Goal: Navigation & Orientation: Go to known website

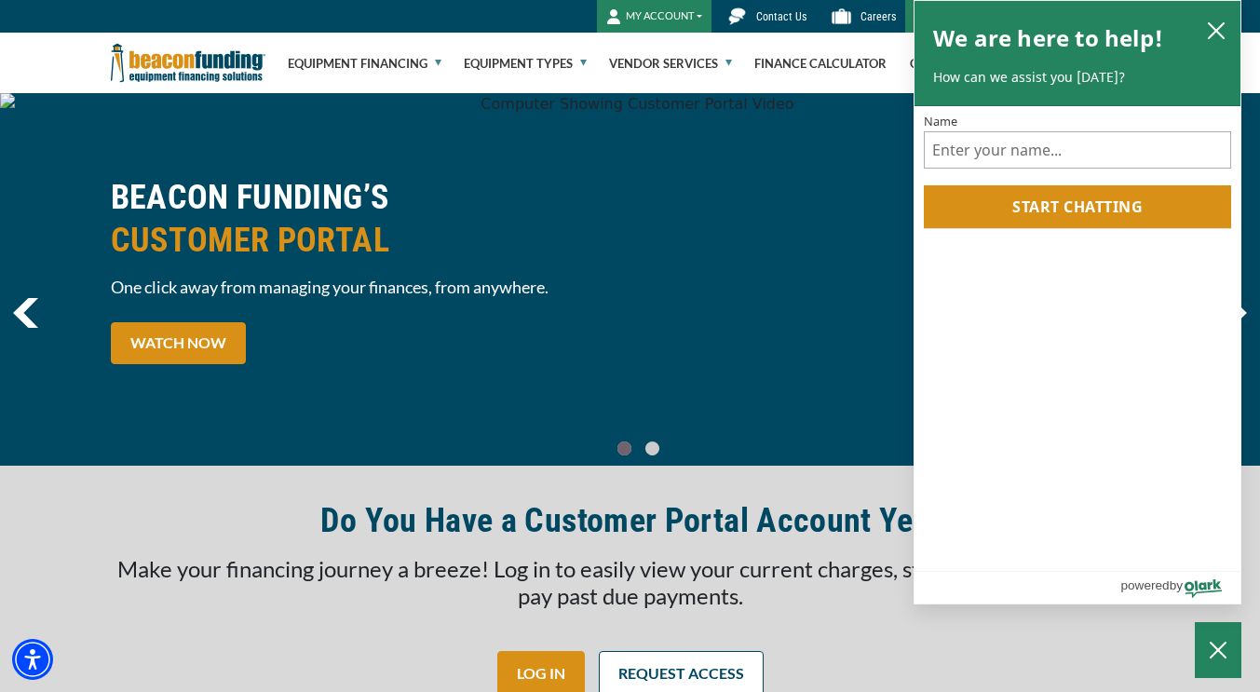
click at [656, 16] on button "MY ACCOUNT" at bounding box center [654, 16] width 115 height 33
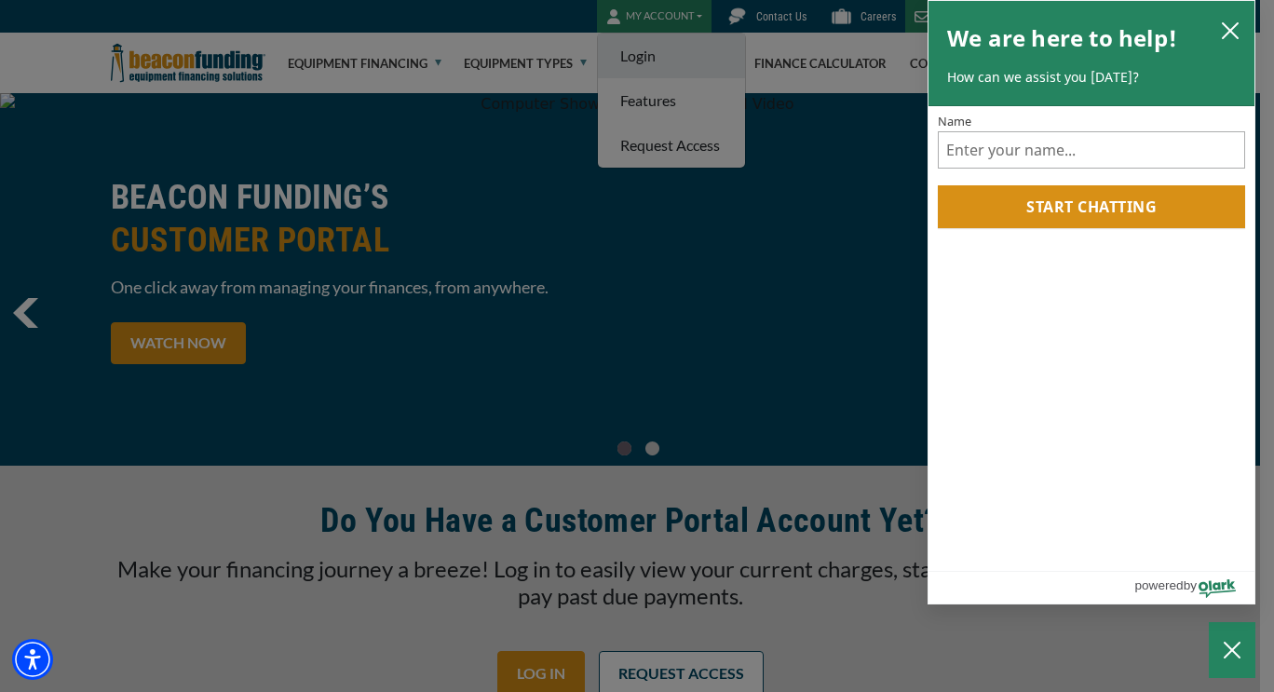
click at [656, 65] on body "Skip to main content Enable accessibility for low vision Open the accessibility…" at bounding box center [637, 346] width 1274 height 692
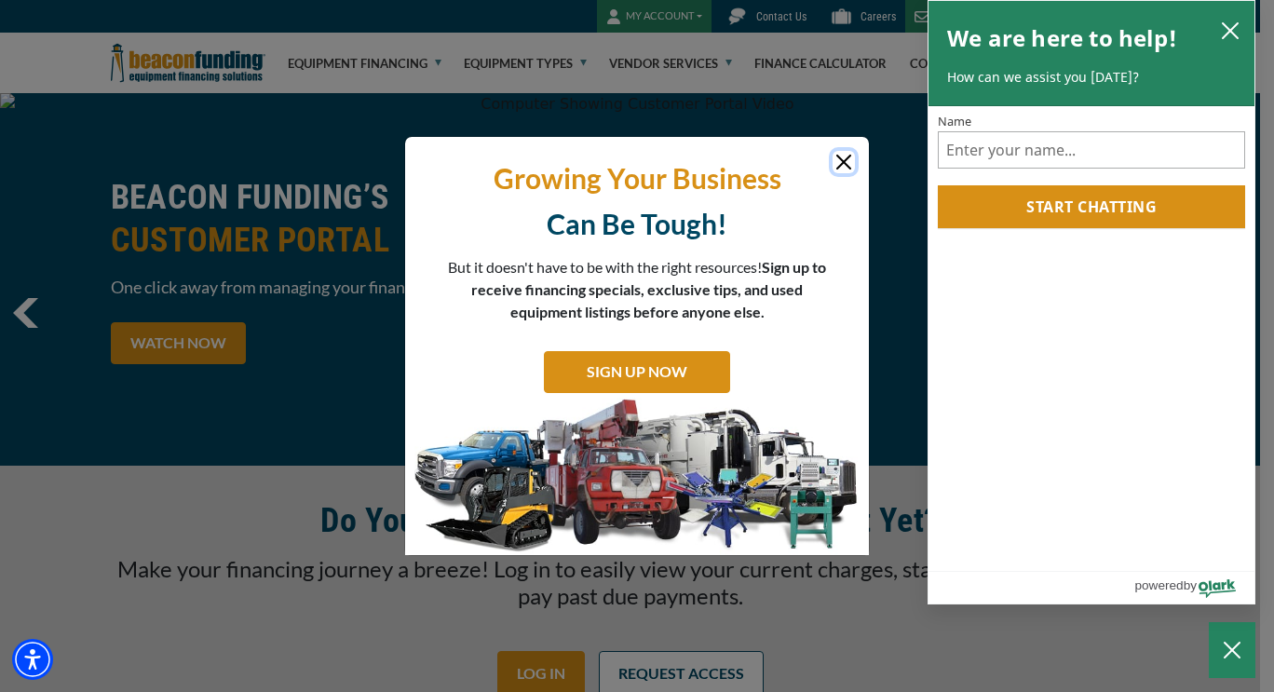
click at [1223, 34] on icon "close chatbox" at bounding box center [1230, 30] width 19 height 19
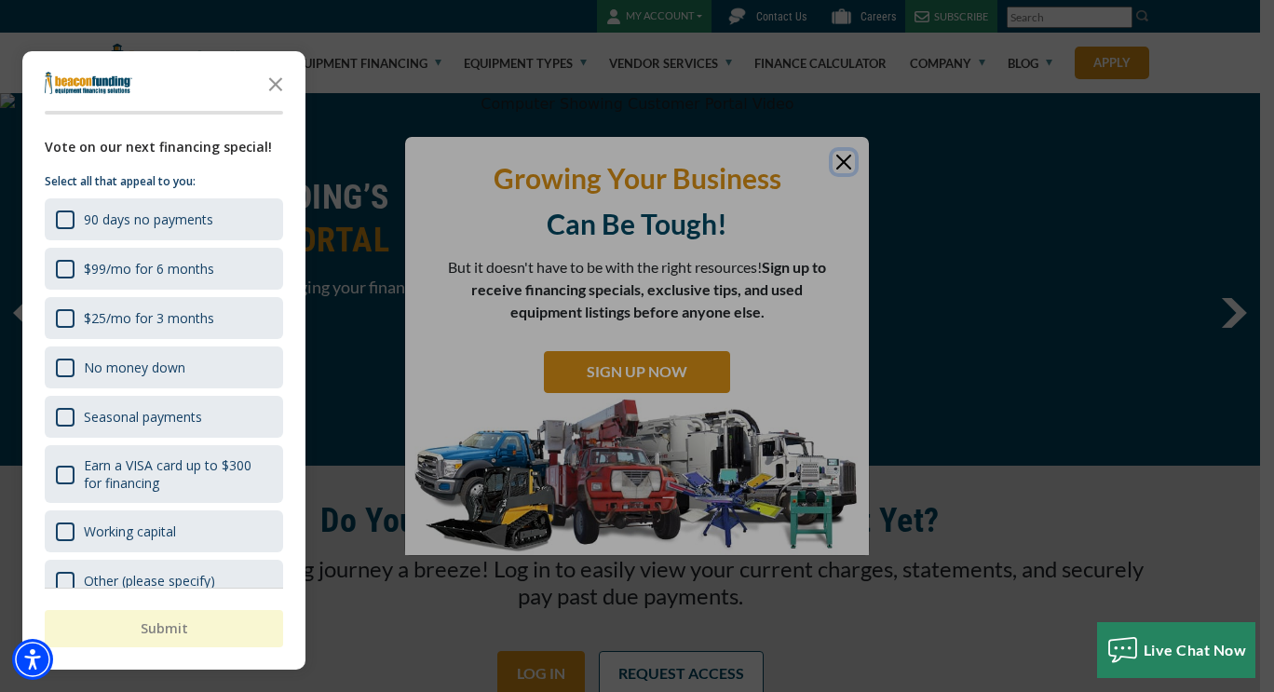
click at [833, 162] on div at bounding box center [637, 346] width 1274 height 692
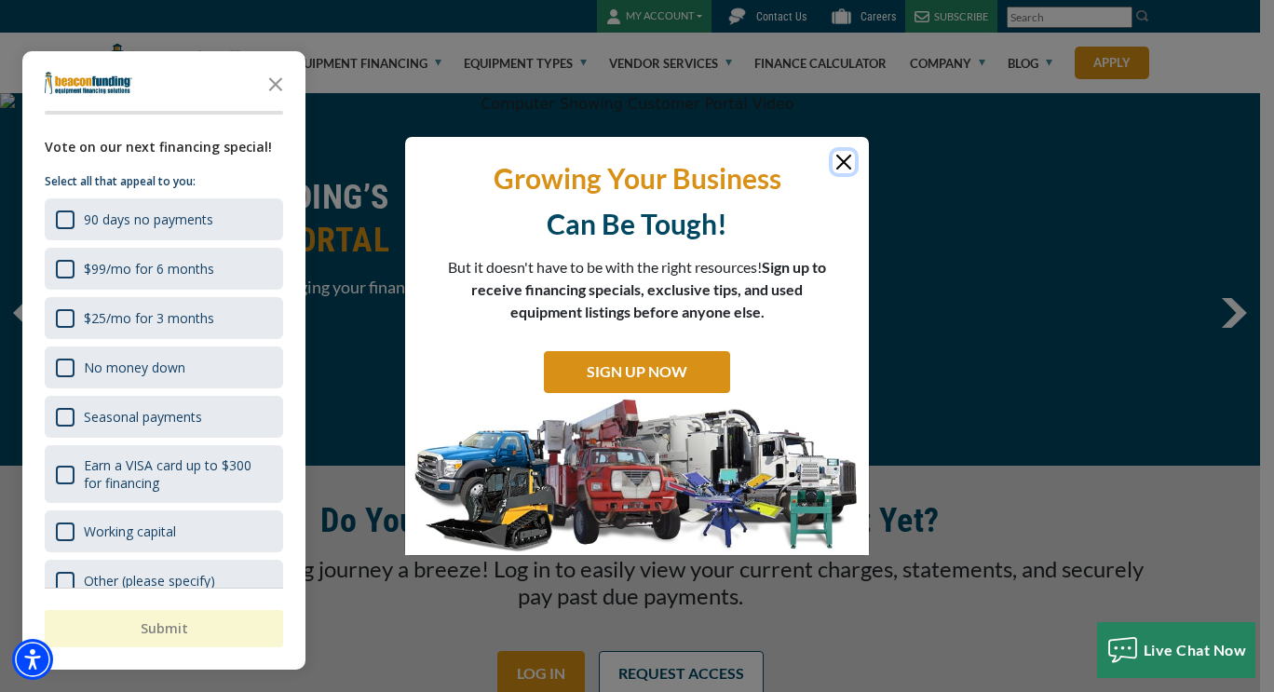
click at [850, 157] on button "Close" at bounding box center [843, 162] width 22 height 22
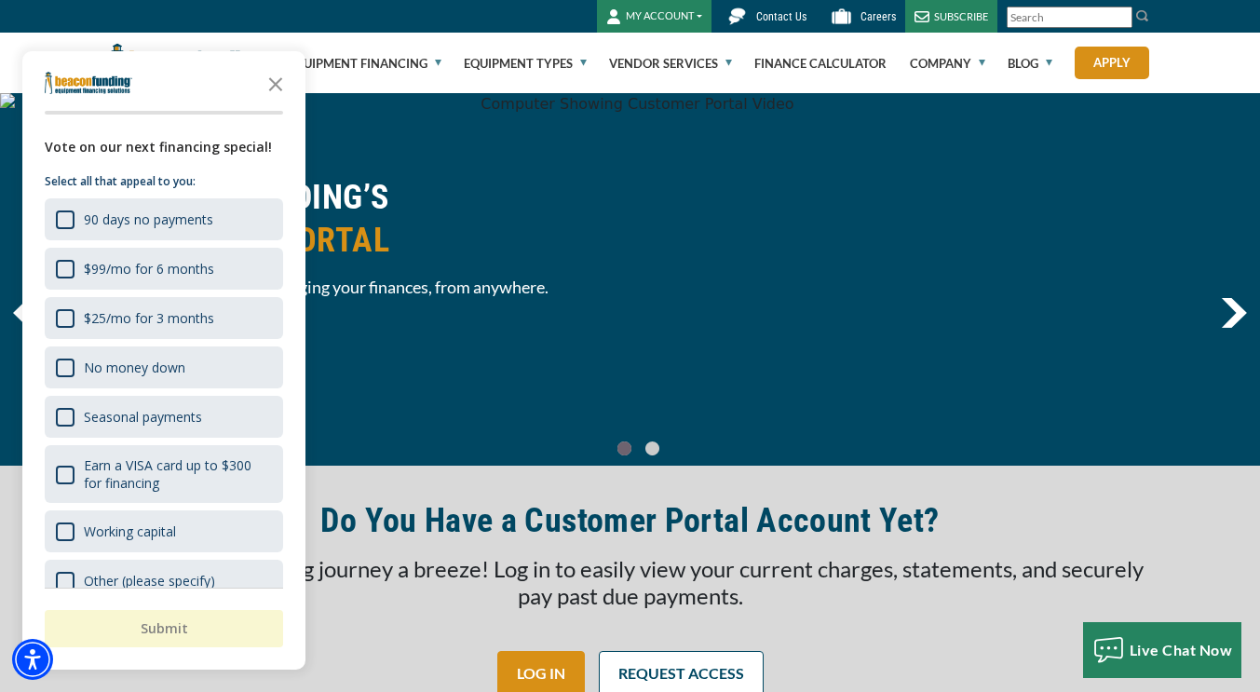
click at [681, 19] on button "MY ACCOUNT" at bounding box center [654, 16] width 115 height 33
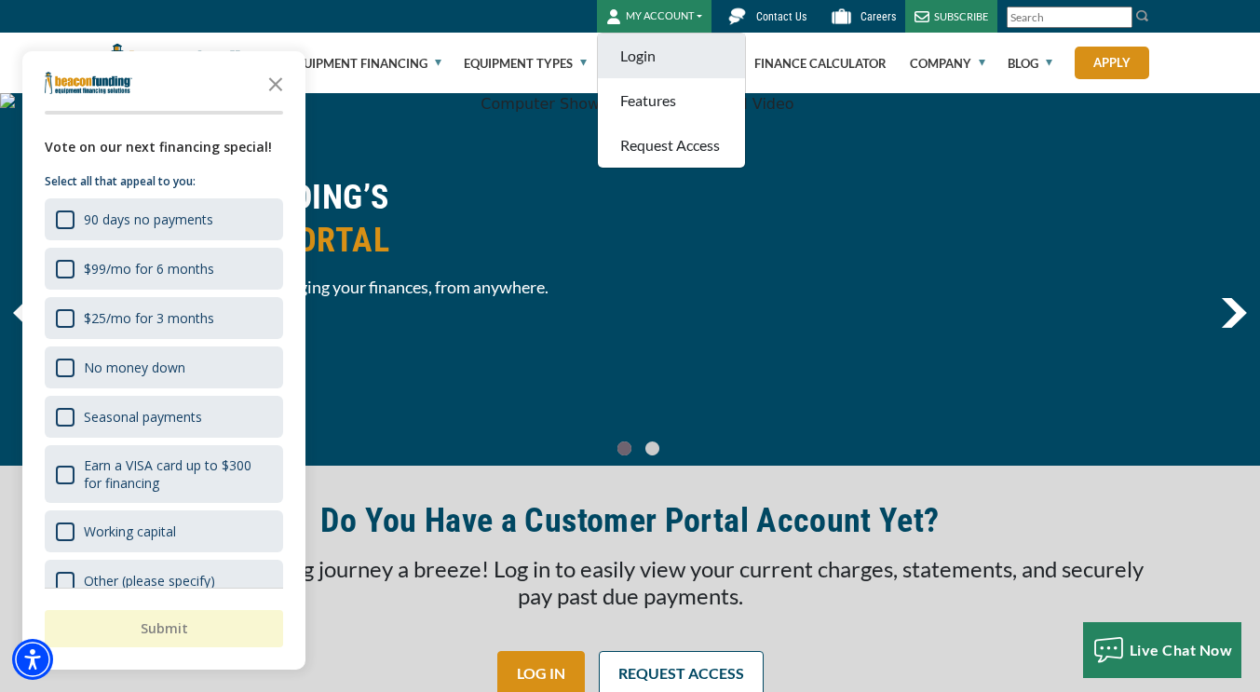
click at [645, 49] on link "Login" at bounding box center [671, 56] width 147 height 45
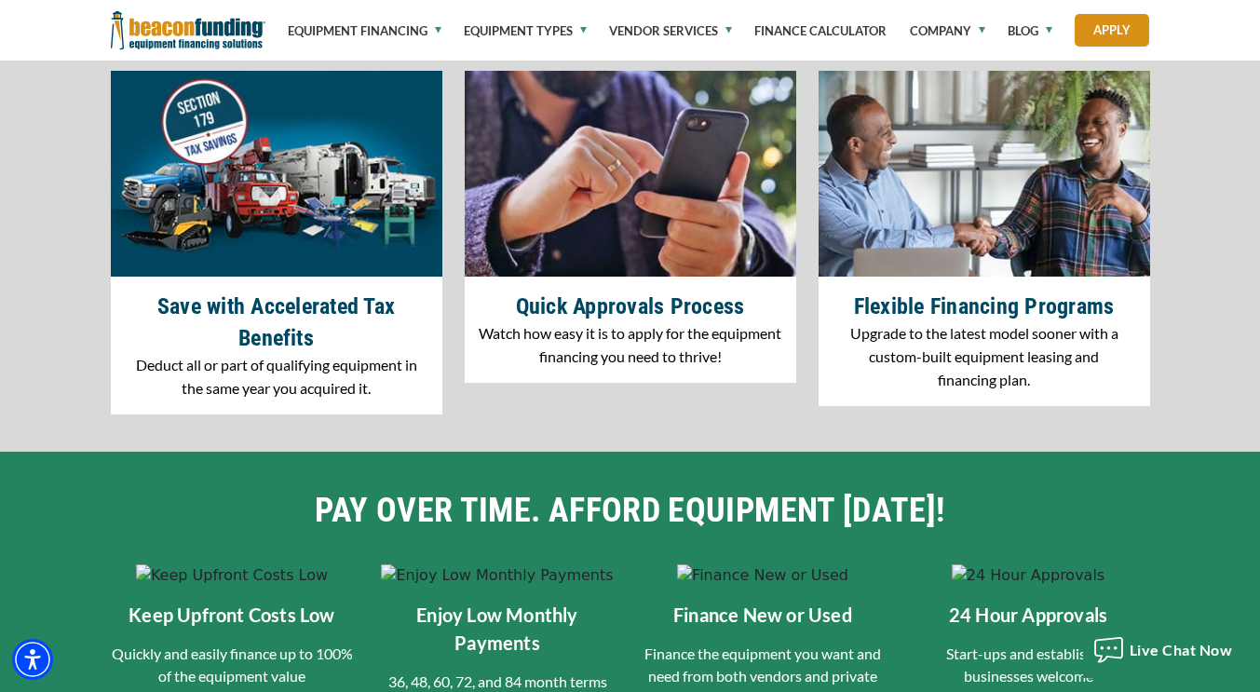
scroll to position [2980, 0]
